Goal: Task Accomplishment & Management: Use online tool/utility

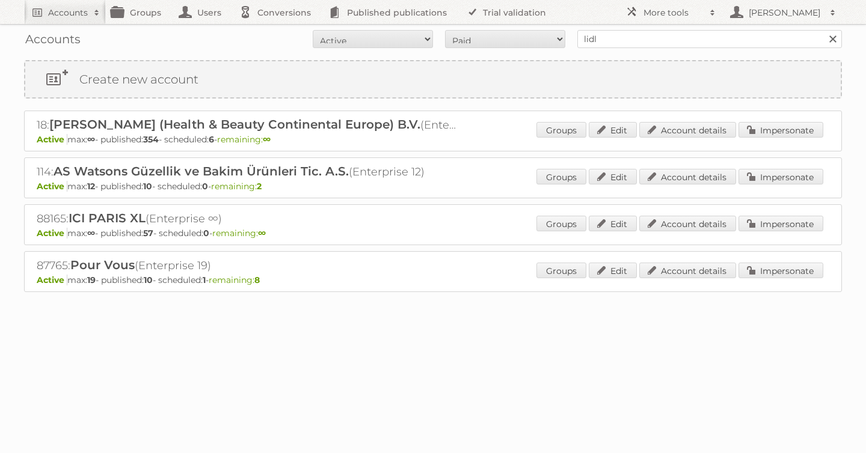
type input "lidl be"
click at [823, 30] on input "Search" at bounding box center [832, 39] width 18 height 18
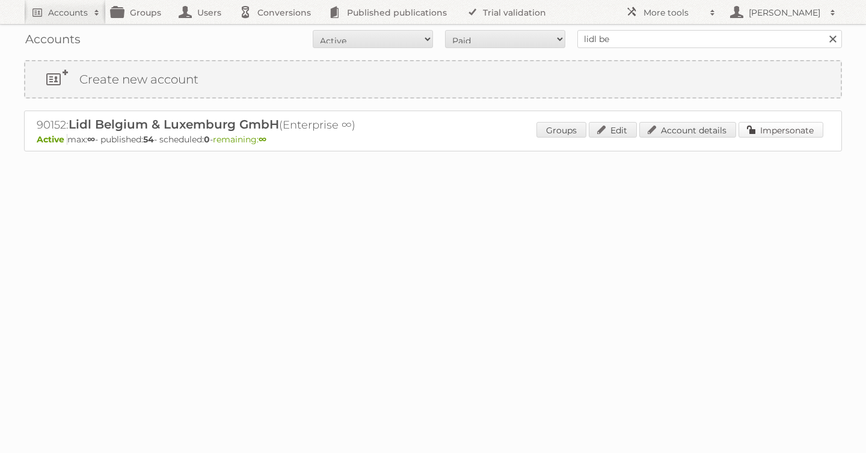
click at [760, 134] on link "Impersonate" at bounding box center [780, 130] width 85 height 16
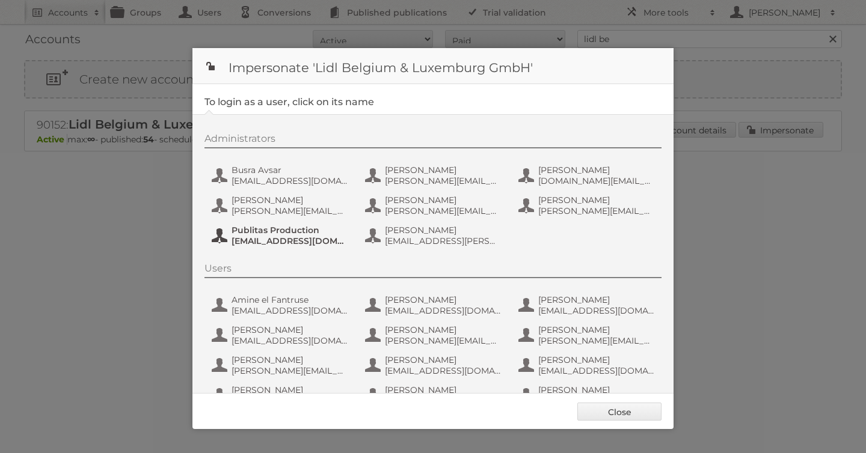
click at [307, 238] on span "[EMAIL_ADDRESS][DOMAIN_NAME]" at bounding box center [290, 241] width 117 height 11
